Goal: Check status

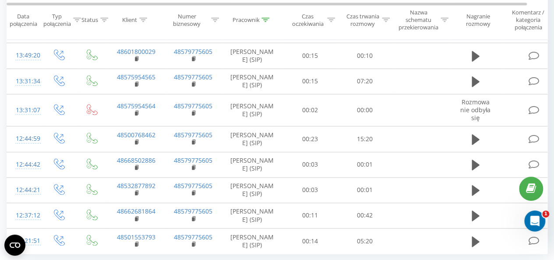
scroll to position [605, 0]
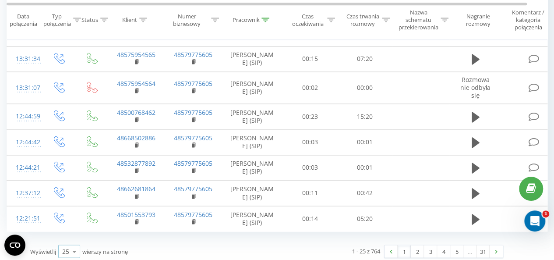
click at [72, 248] on icon at bounding box center [74, 251] width 13 height 17
click at [66, 224] on span "50" at bounding box center [65, 226] width 7 height 8
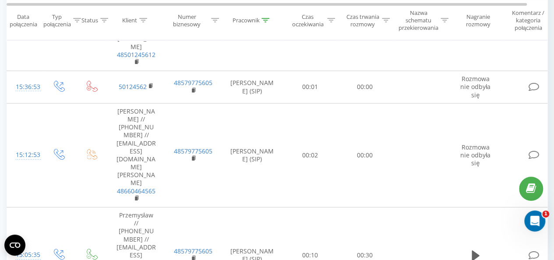
scroll to position [1759, 0]
